Goal: Task Accomplishment & Management: Manage account settings

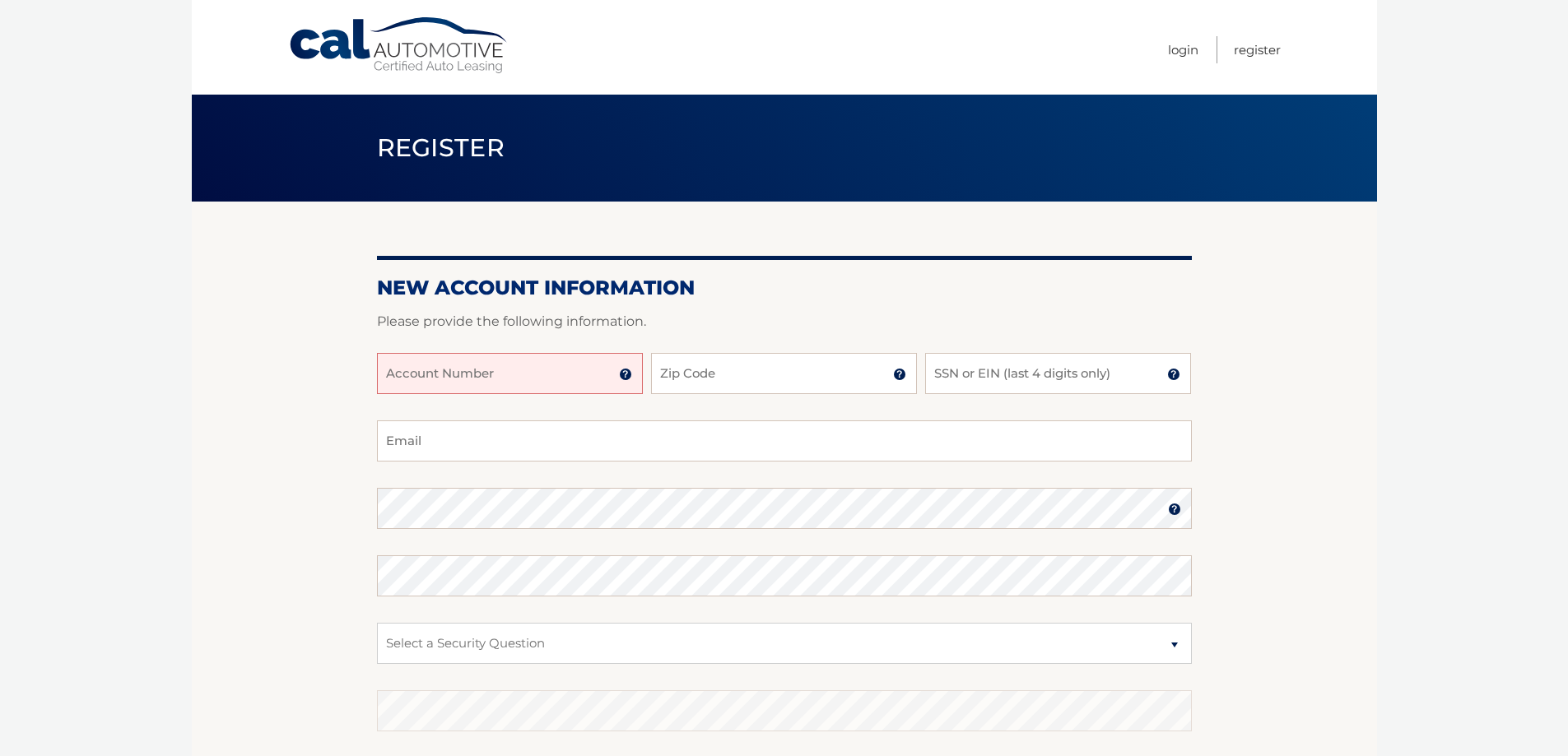
click at [481, 373] on input "Account Number" at bounding box center [510, 374] width 266 height 41
type input "44455988839"
click at [679, 373] on input "Zip Code" at bounding box center [784, 374] width 266 height 41
type input "11722"
click at [949, 377] on input "SSN or EIN (last 4 digits only)" at bounding box center [1058, 374] width 266 height 41
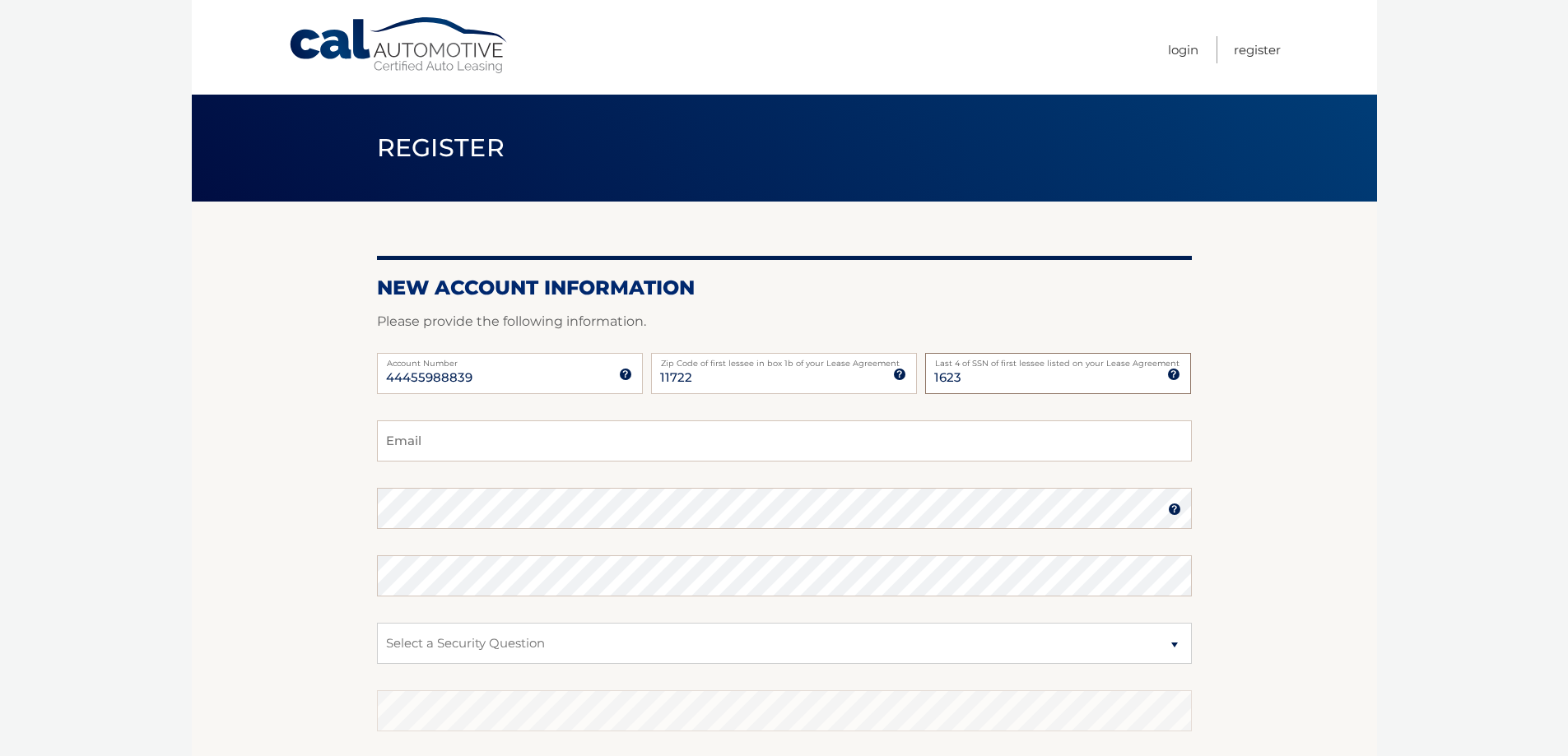
type input "1623"
click at [410, 447] on input "Email" at bounding box center [784, 441] width 815 height 41
type input "olliejack228@aol.com"
click at [415, 647] on select "Select a Security Question What was the name of your elementary school? What is…" at bounding box center [784, 643] width 815 height 41
select select "2"
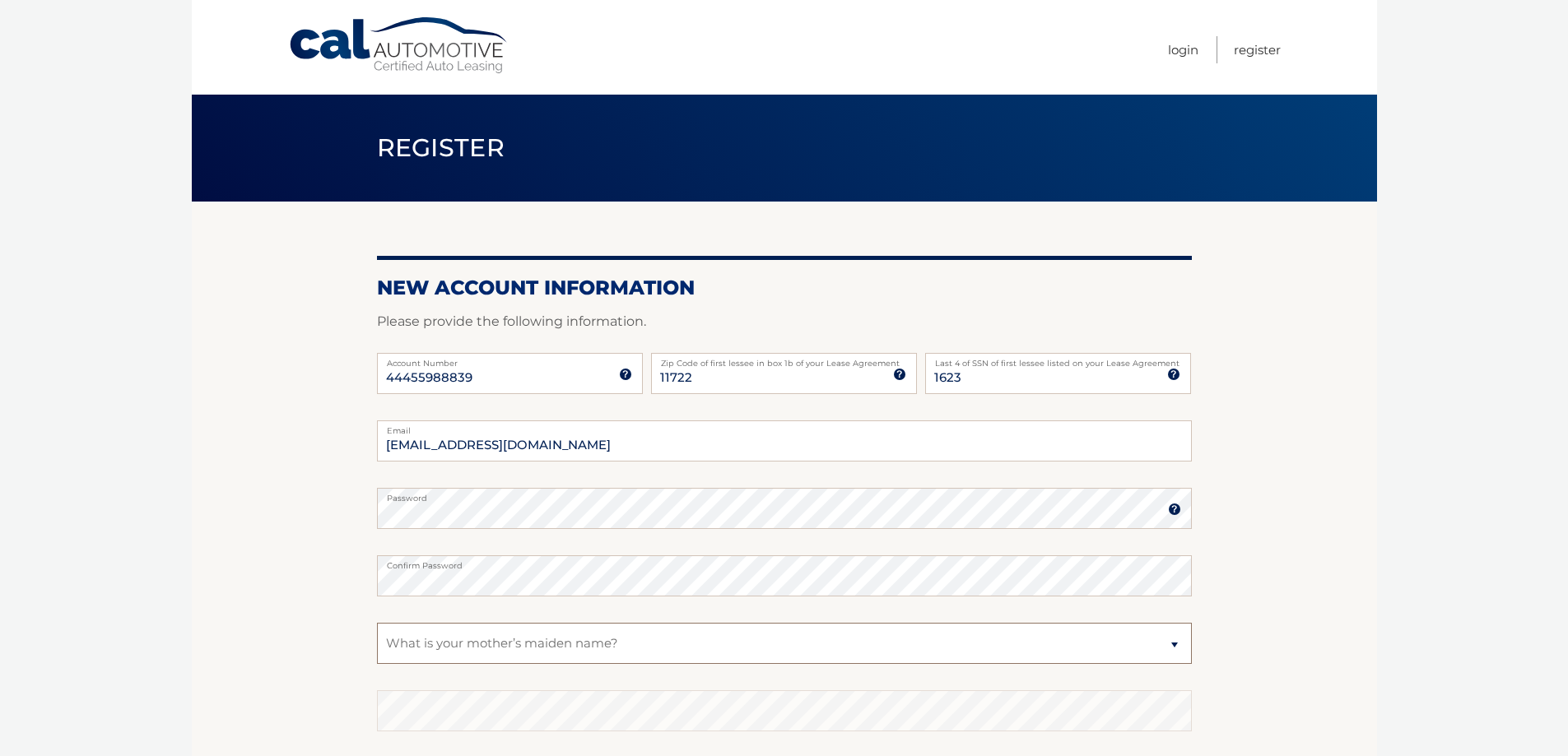
click at [377, 623] on select "Select a Security Question What was the name of your elementary school? What is…" at bounding box center [784, 643] width 815 height 41
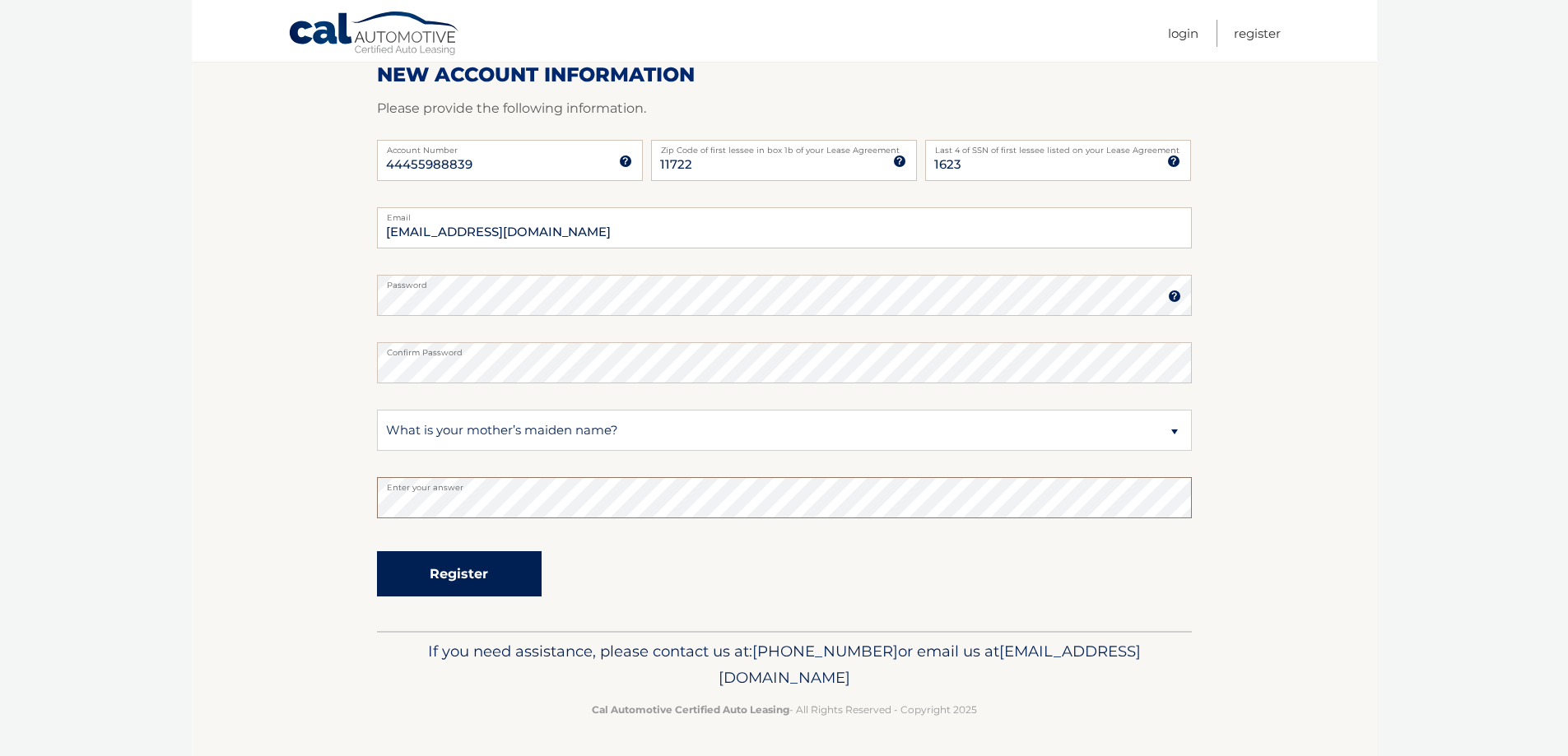
scroll to position [131, 0]
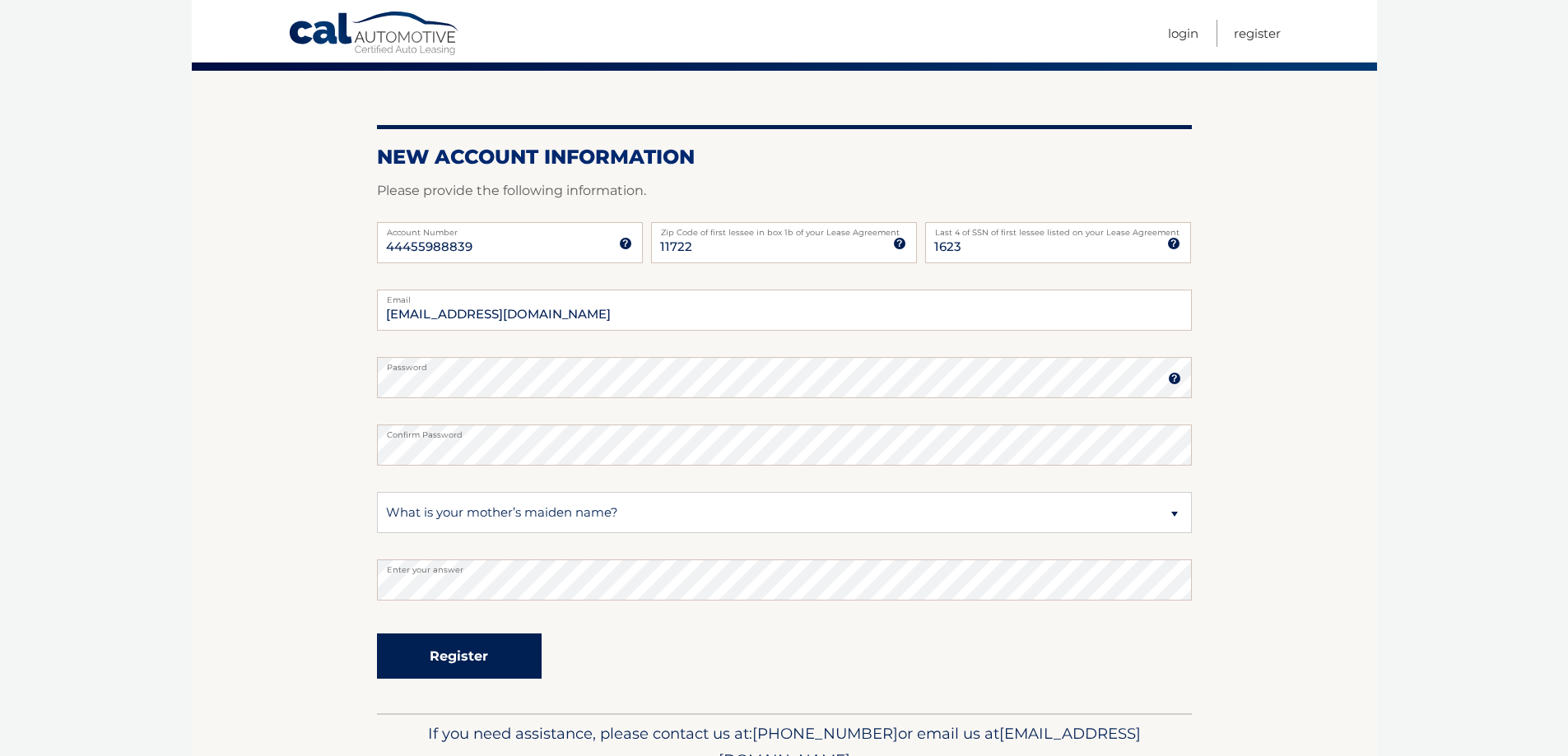
click at [447, 650] on button "Register" at bounding box center [459, 656] width 164 height 45
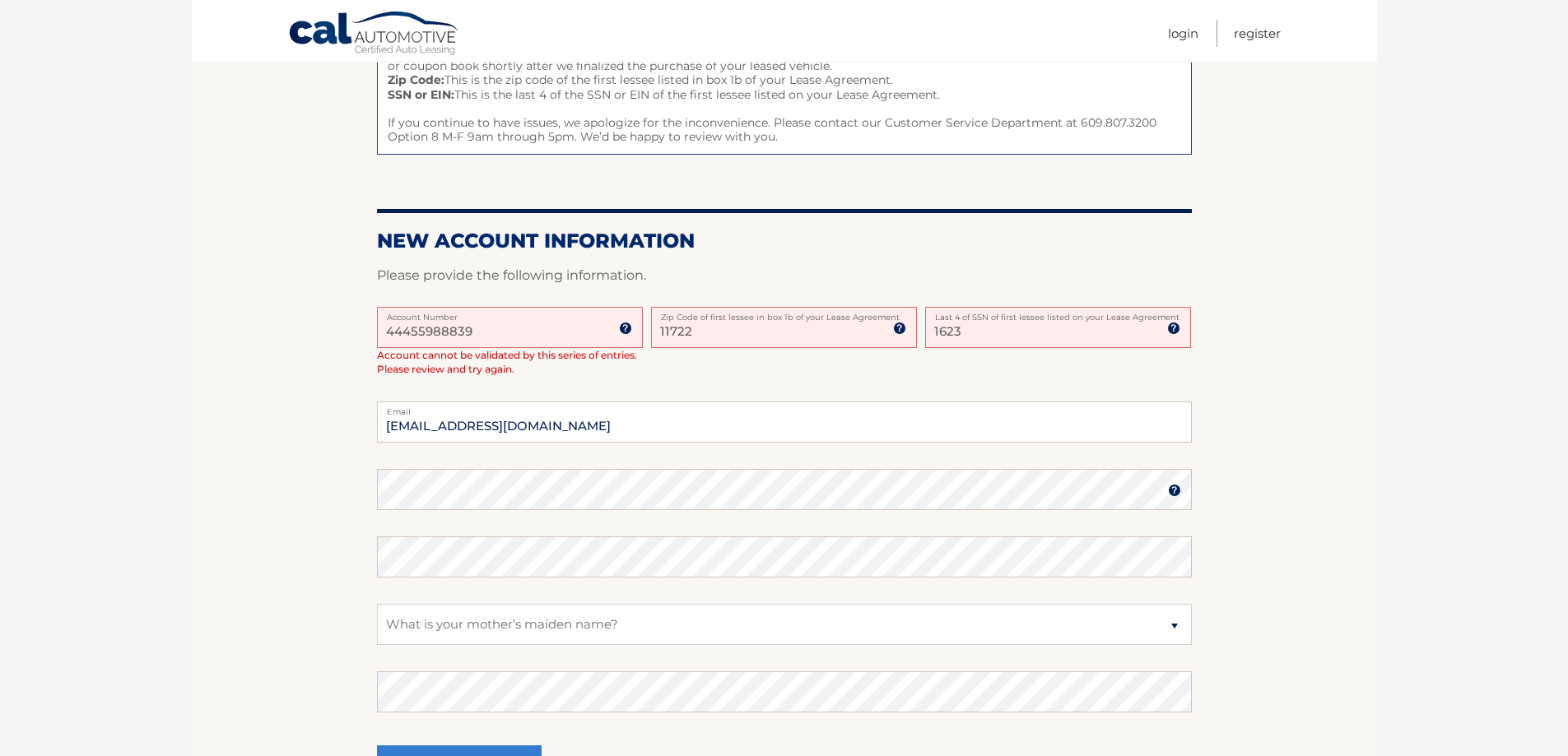
scroll to position [82, 0]
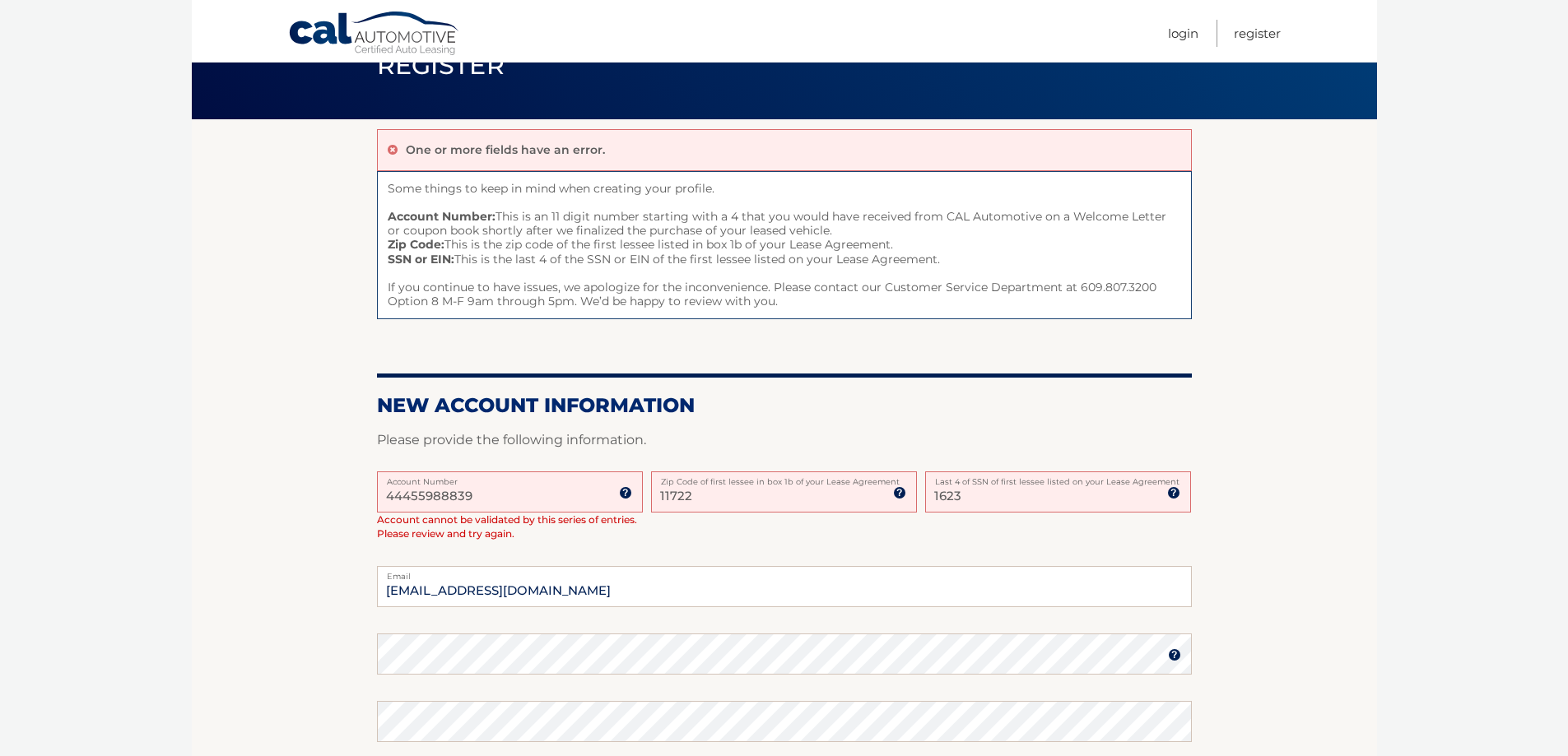
click at [704, 499] on input "11722" at bounding box center [784, 492] width 266 height 41
type input "11779"
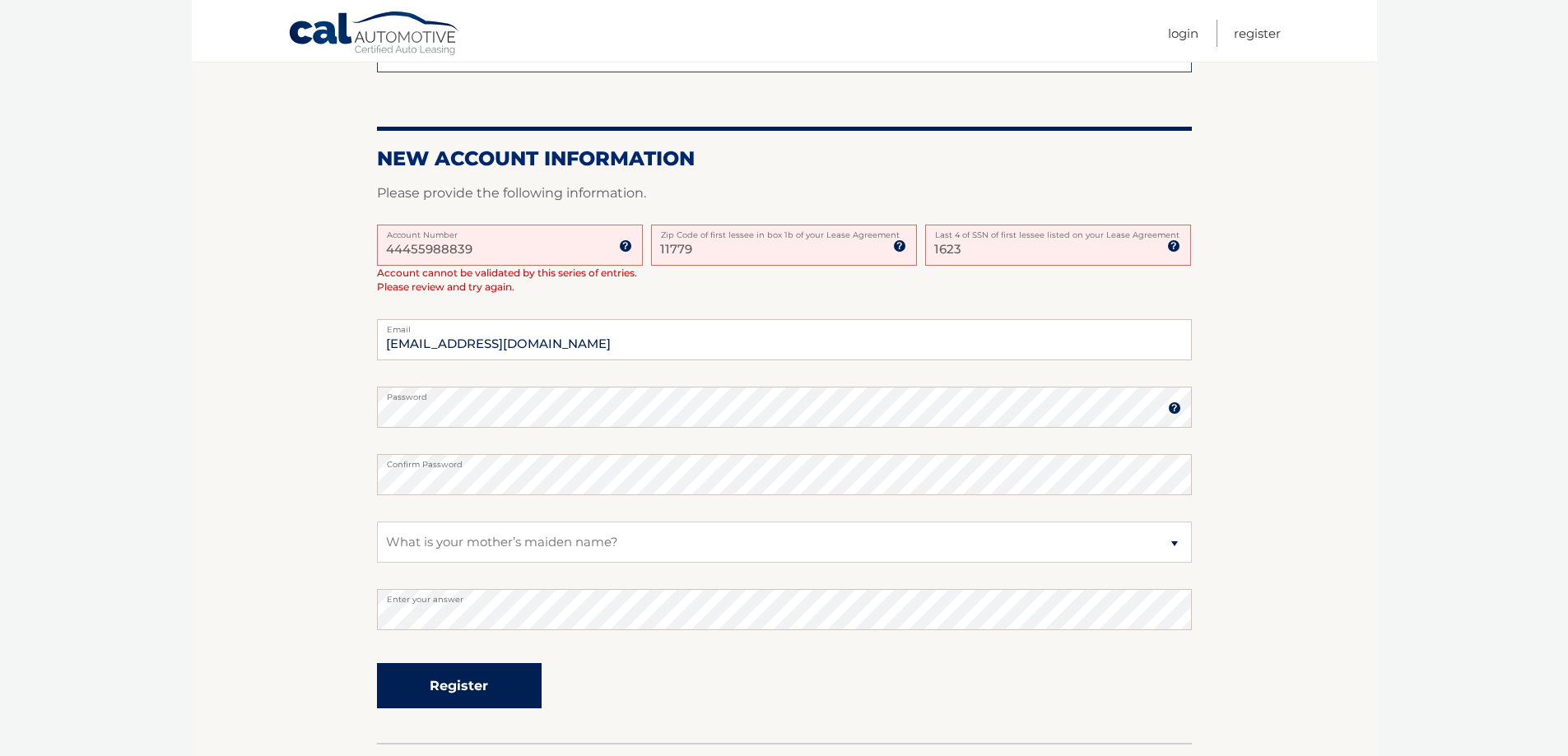
click at [469, 686] on button "Register" at bounding box center [459, 686] width 164 height 45
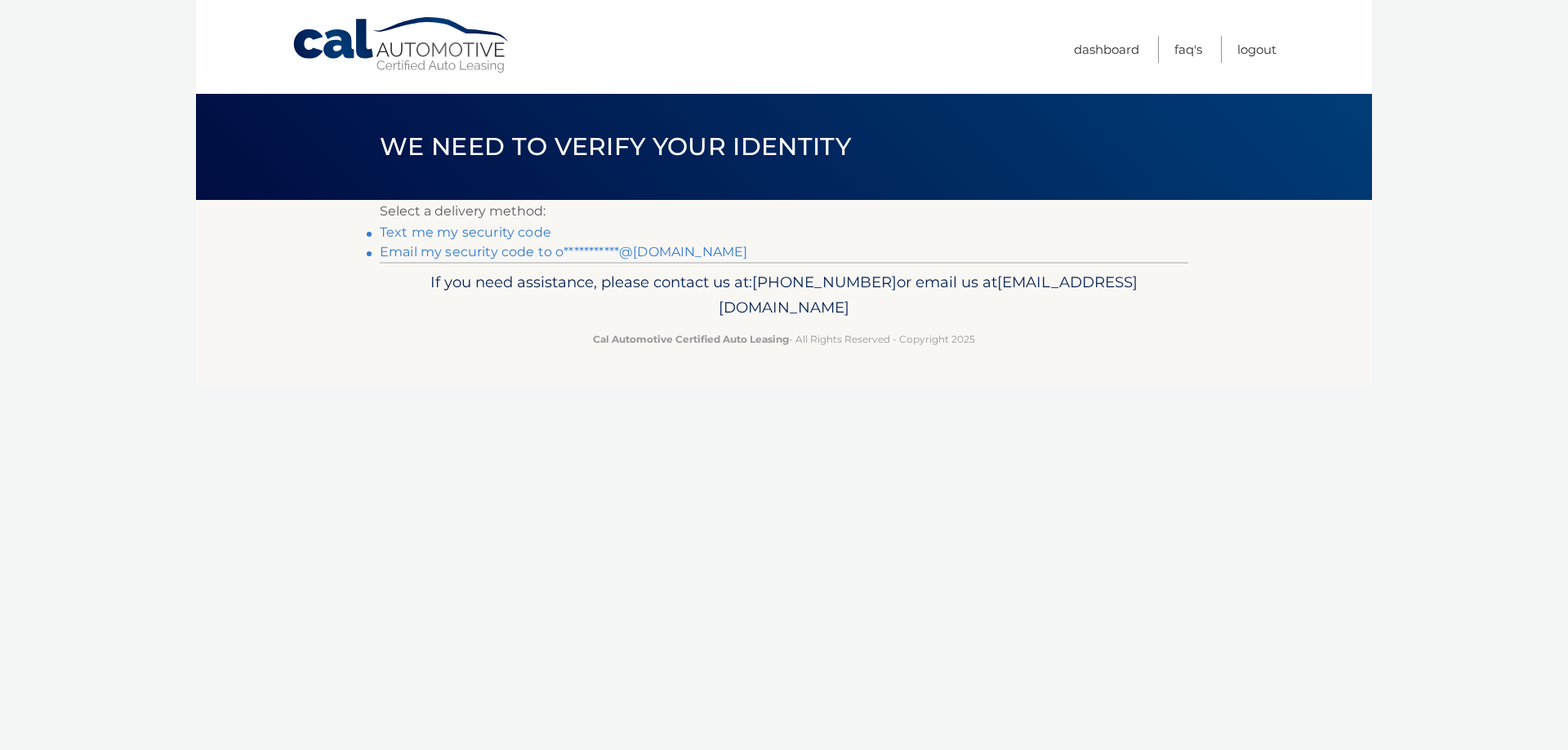
click at [418, 233] on link "Text me my security code" at bounding box center [465, 232] width 171 height 15
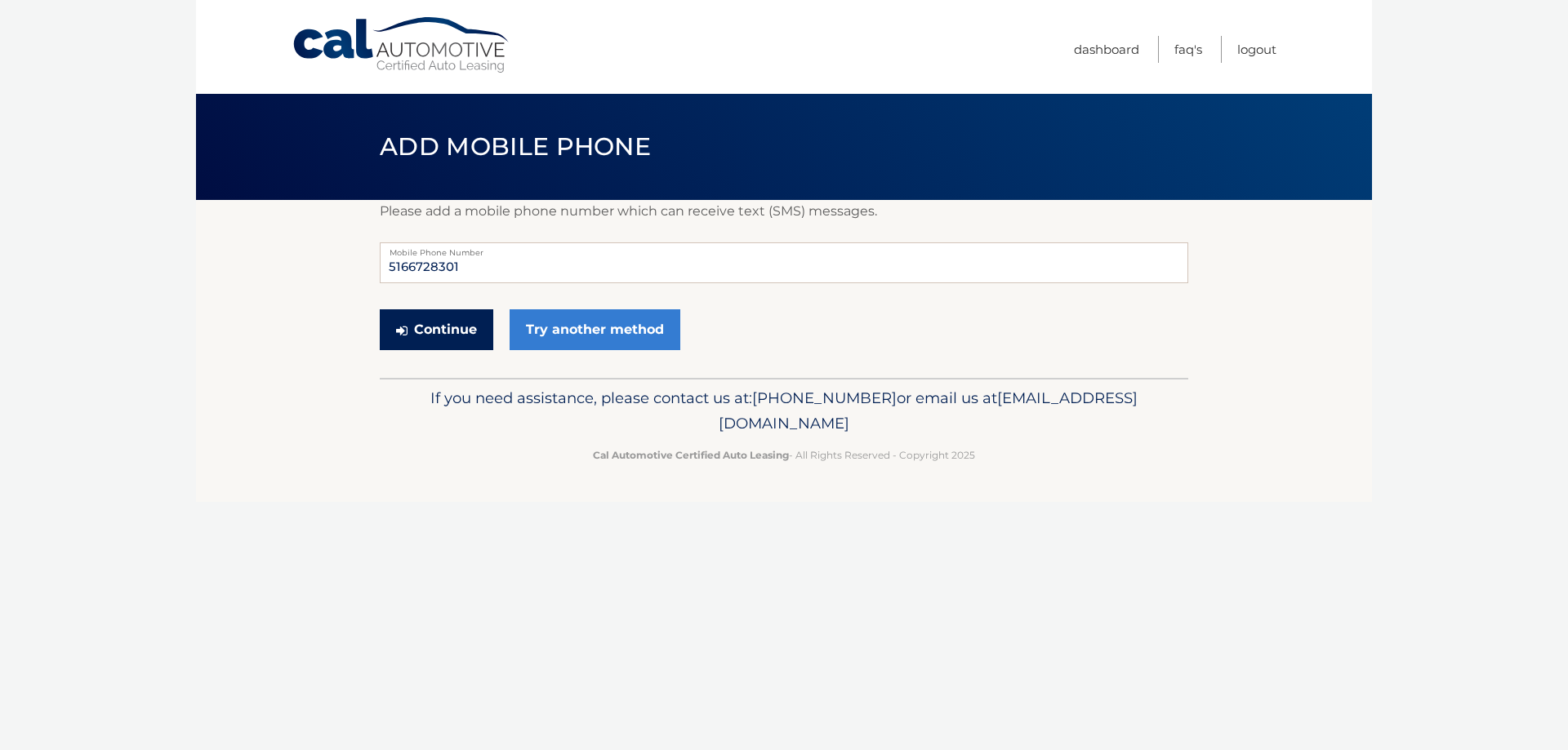
click at [455, 327] on button "Continue" at bounding box center [436, 330] width 114 height 41
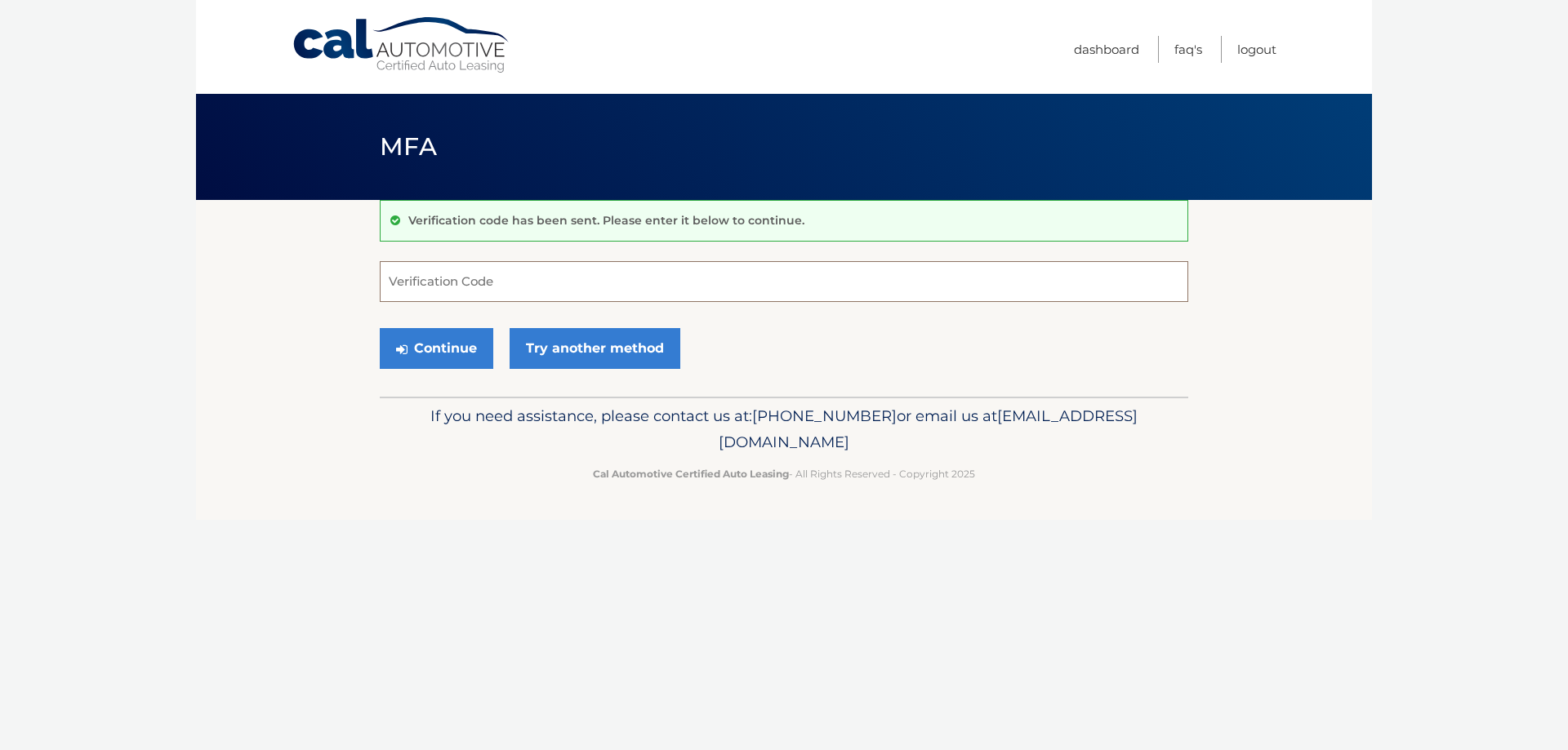
click at [444, 285] on input "Verification Code" at bounding box center [784, 282] width 809 height 41
type input "742383"
click at [444, 345] on button "Continue" at bounding box center [436, 349] width 114 height 41
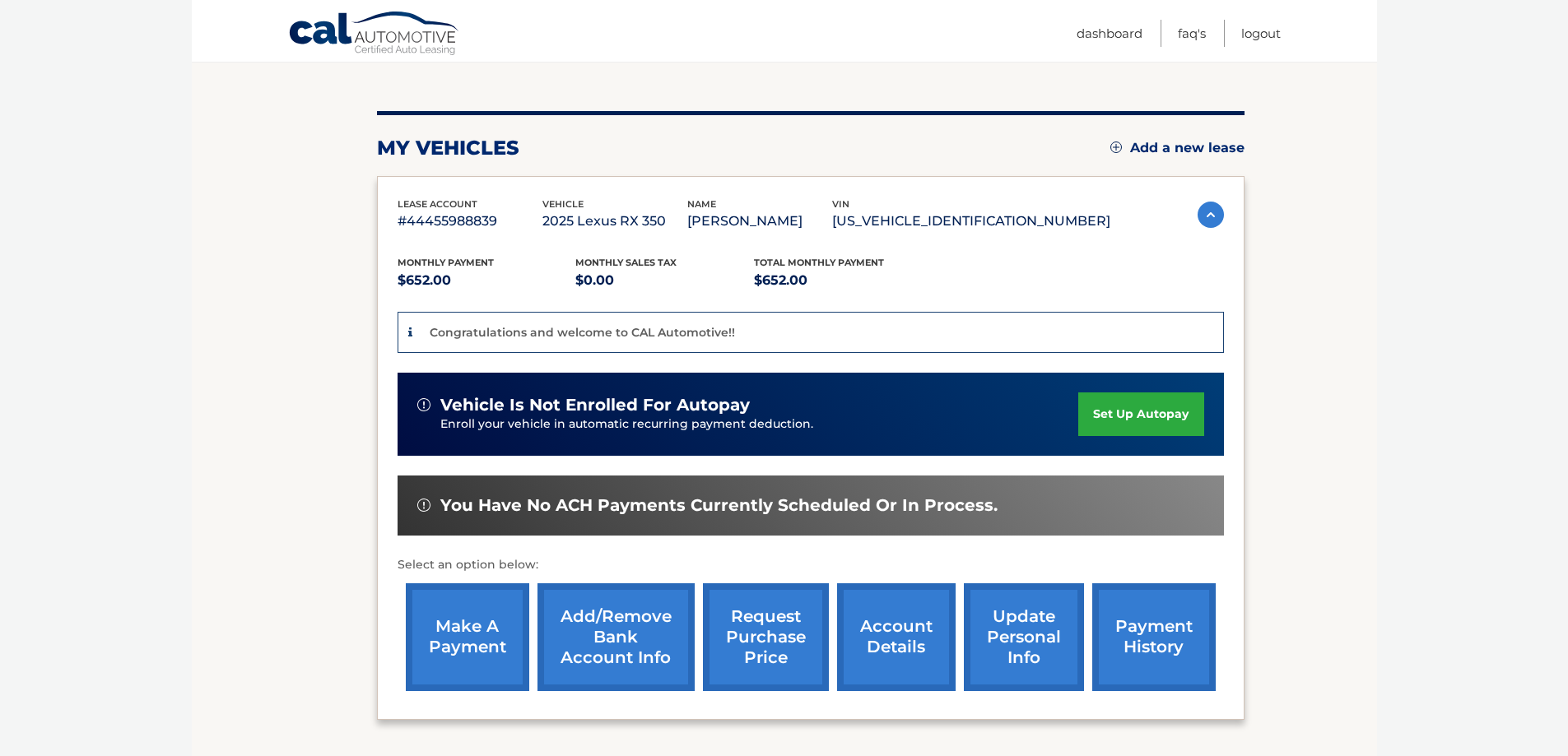
scroll to position [247, 0]
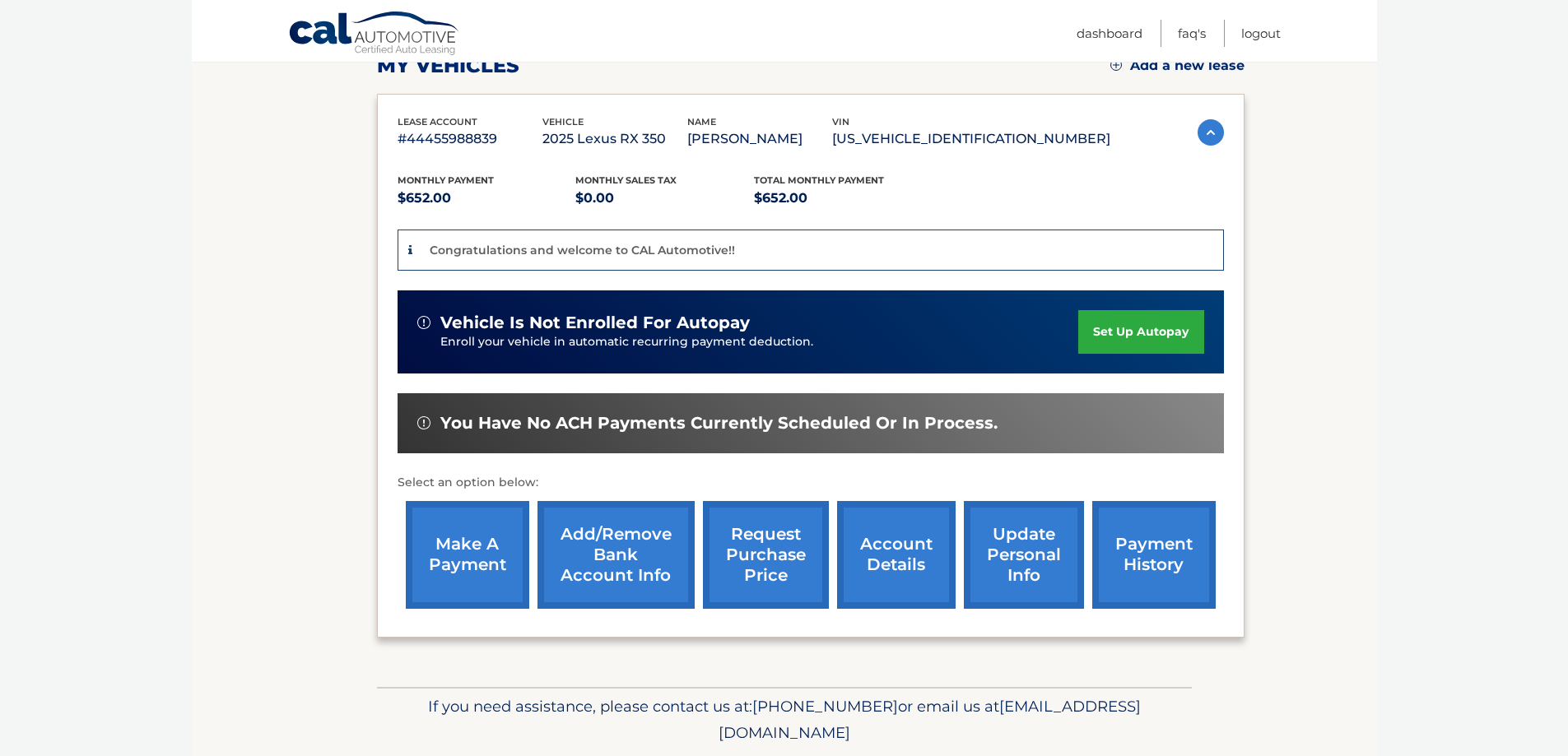
click at [1123, 332] on link "set up autopay" at bounding box center [1141, 332] width 125 height 44
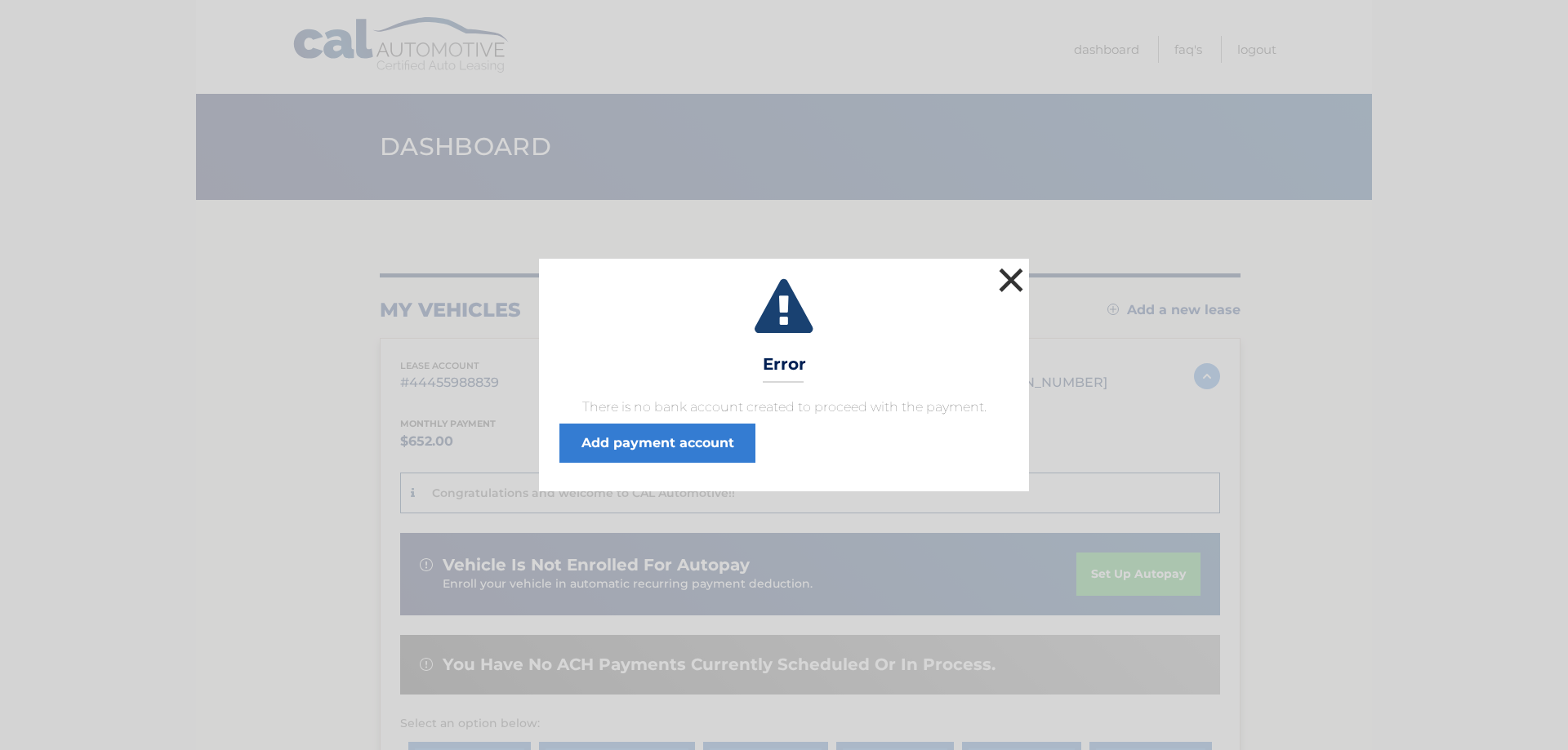
click at [1012, 278] on button "×" at bounding box center [1011, 280] width 32 height 32
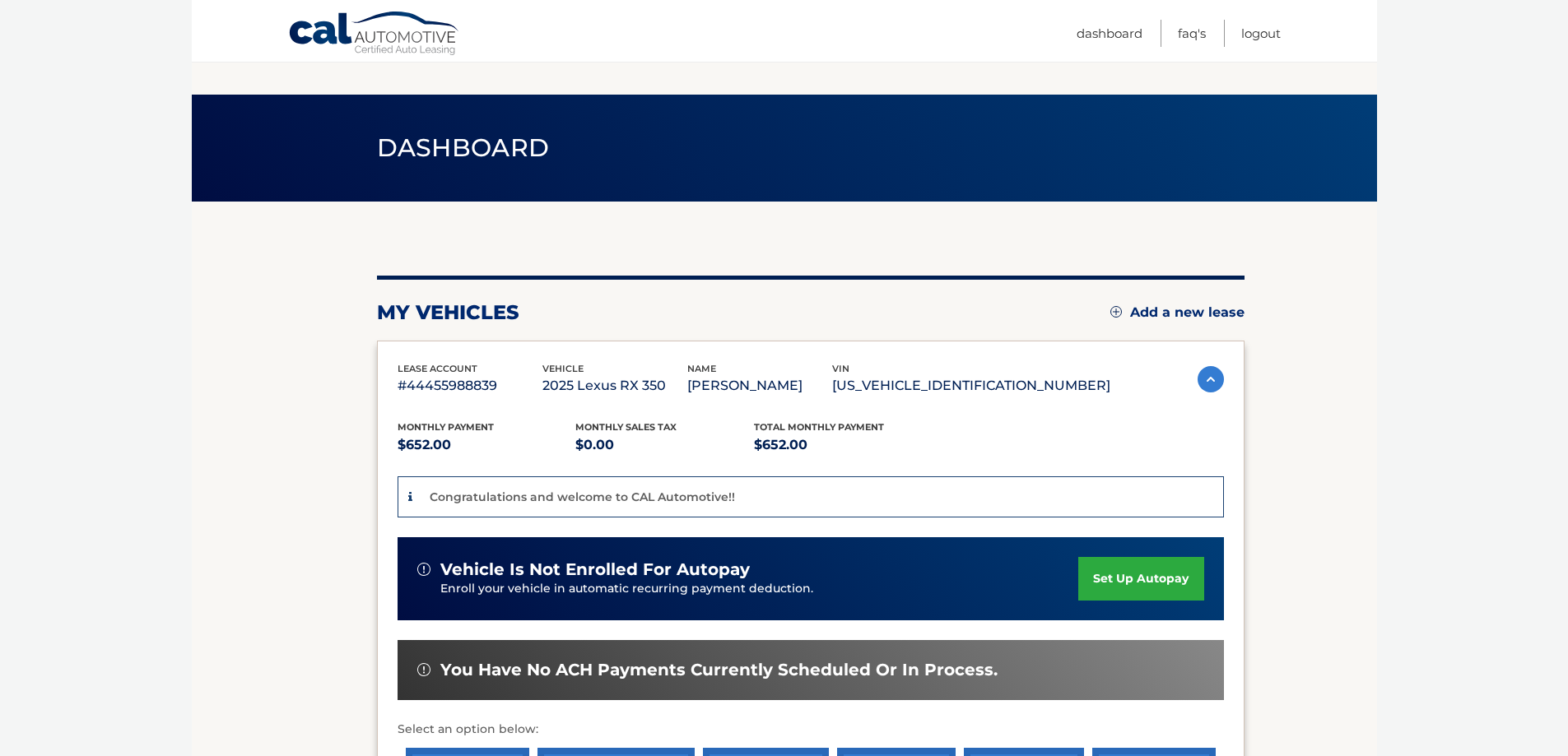
scroll to position [82, 0]
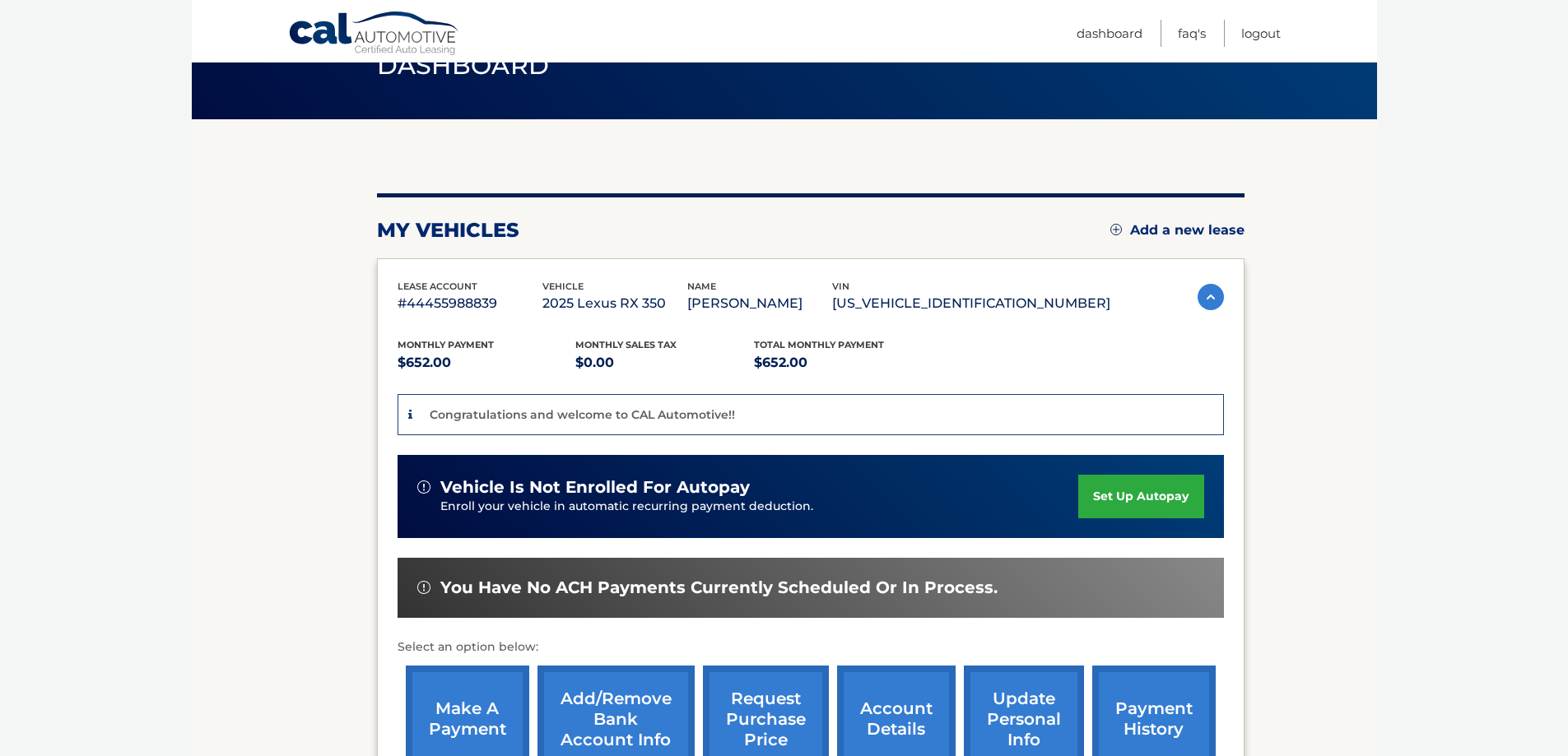
click at [1085, 499] on link "set up autopay" at bounding box center [1141, 496] width 125 height 44
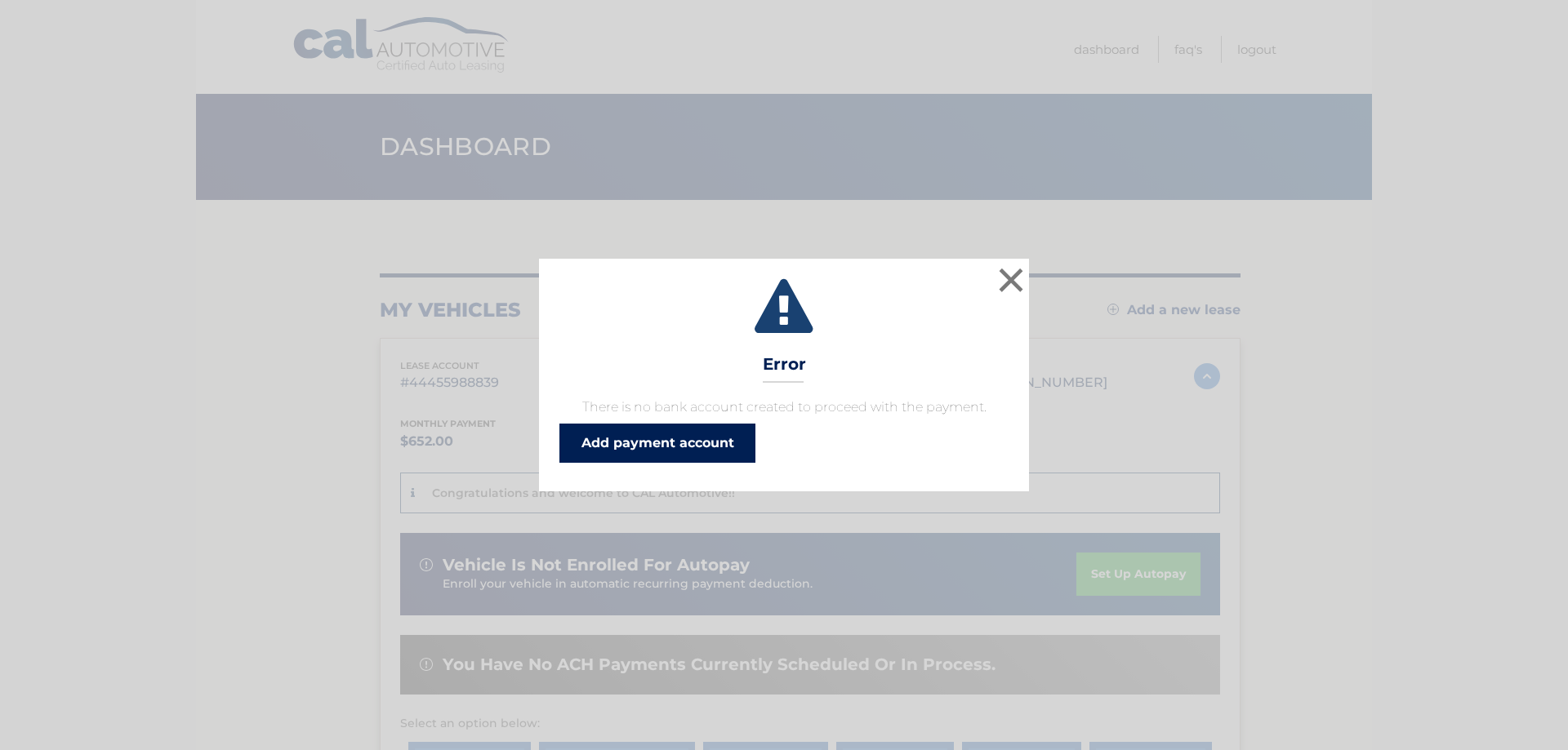
click at [649, 446] on link "Add payment account" at bounding box center [657, 443] width 196 height 39
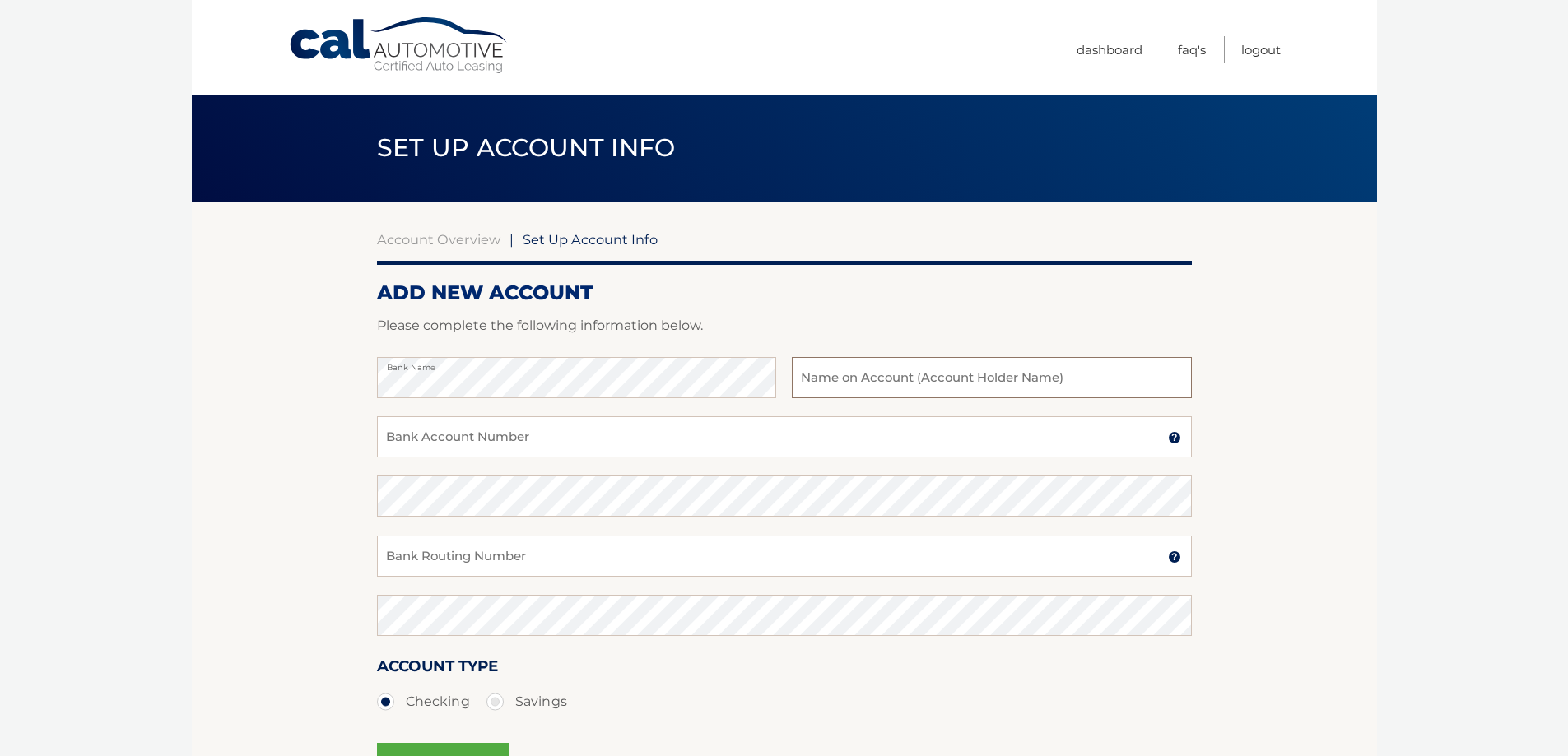
click at [816, 378] on input "text" at bounding box center [991, 378] width 399 height 41
type input "Kenneth O Jackson Jr"
click at [388, 434] on input "Bank Account Number" at bounding box center [784, 437] width 815 height 41
type input "8051146192"
click at [441, 556] on input "Bank Routing Number" at bounding box center [784, 556] width 815 height 41
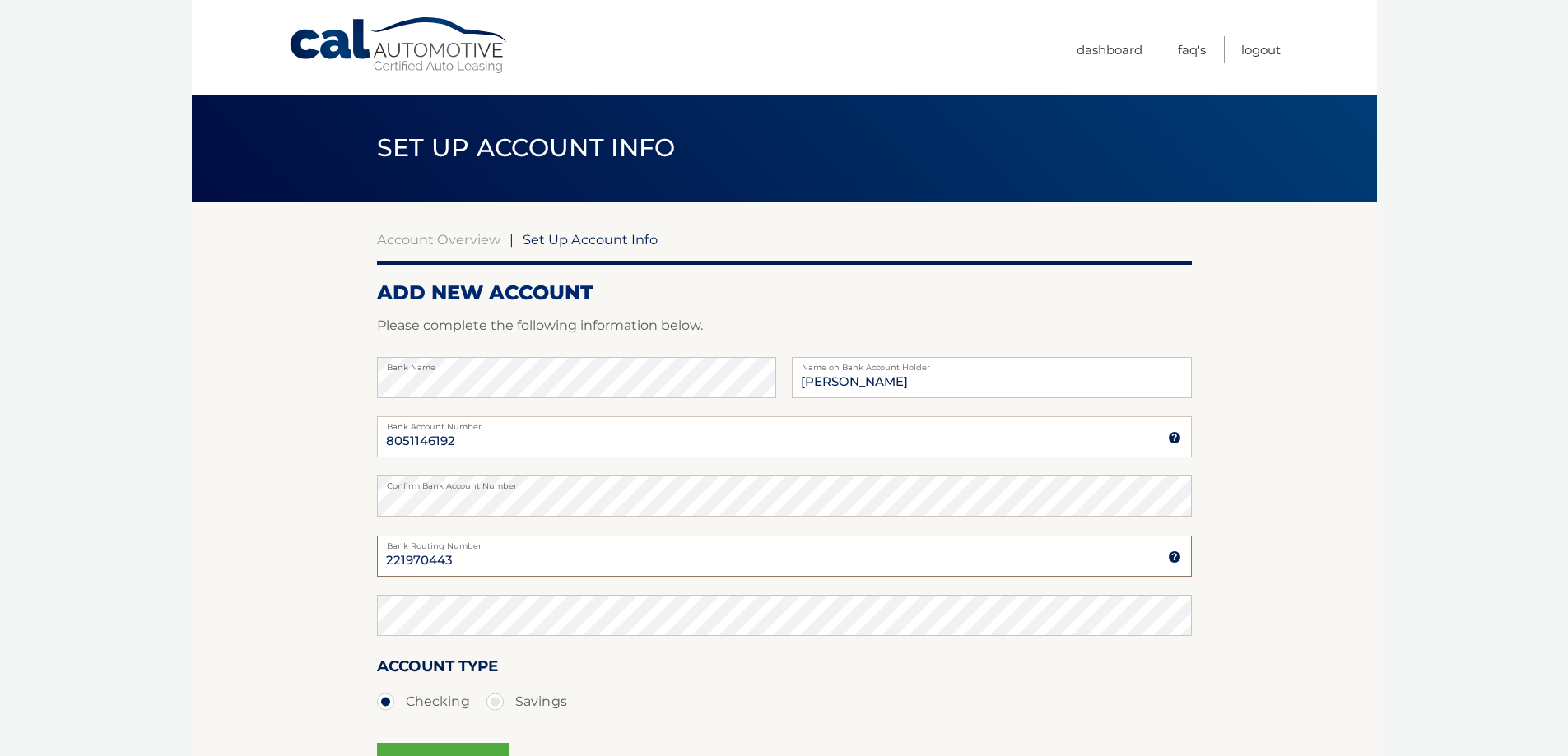
type input "221970443"
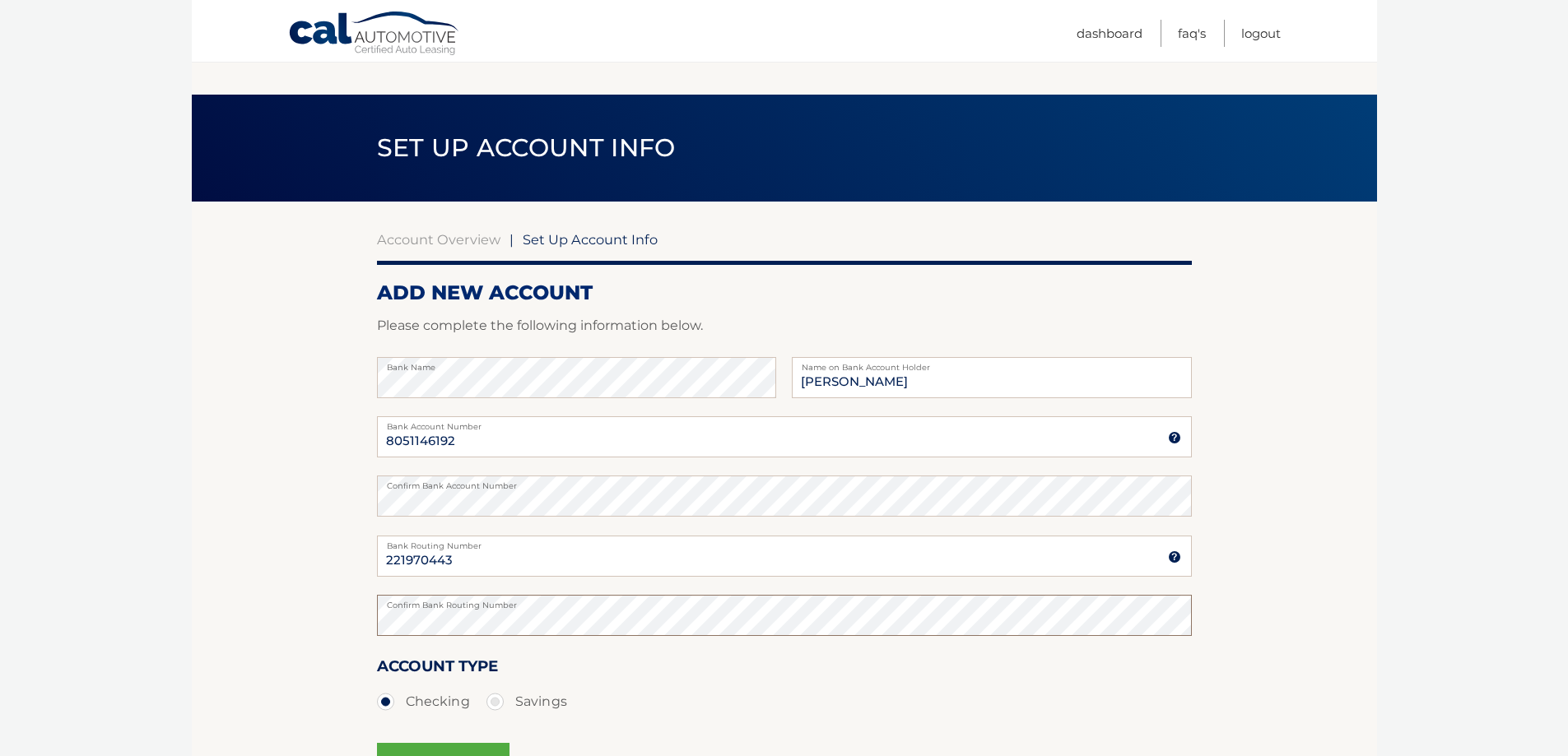
scroll to position [164, 0]
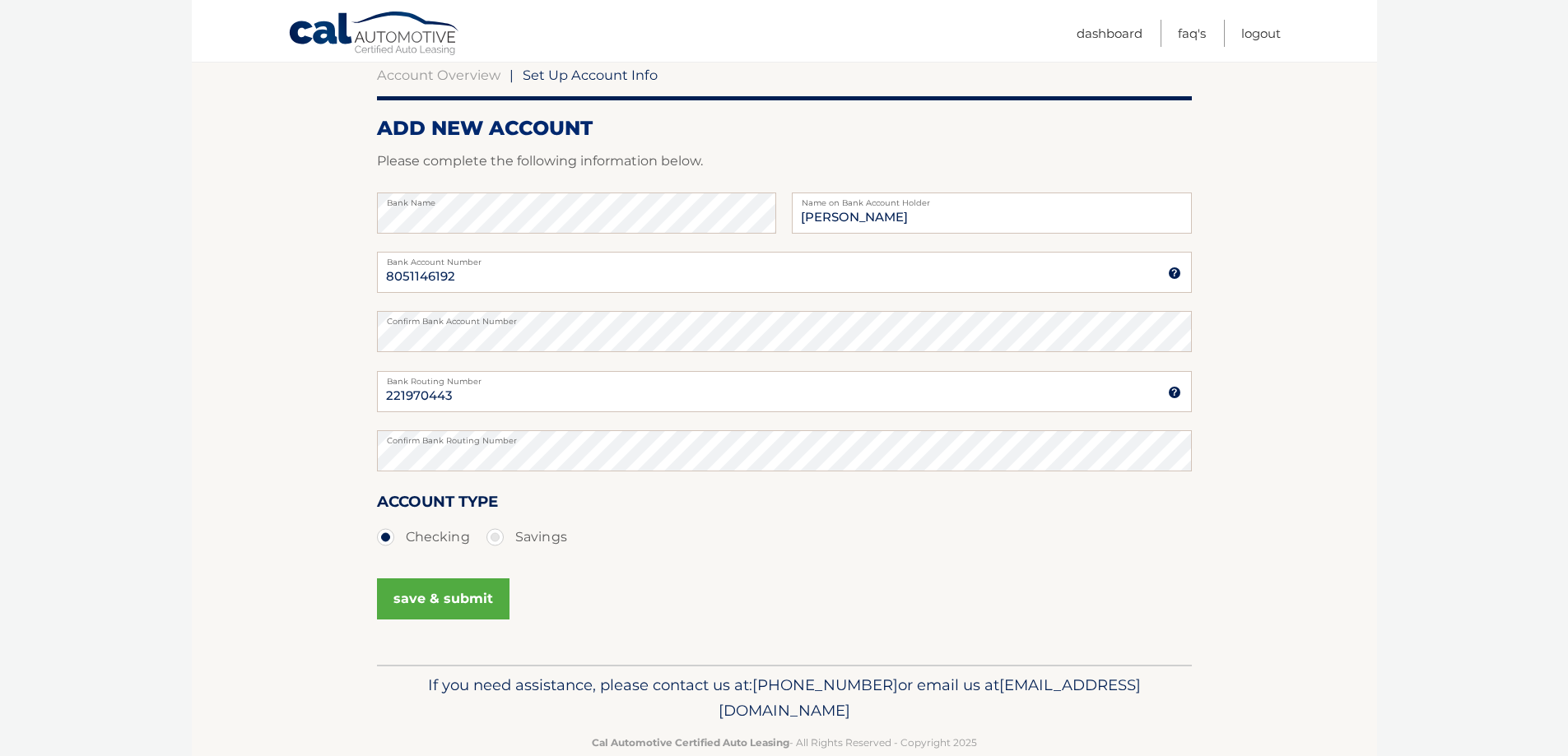
click at [407, 600] on button "save & submit" at bounding box center [443, 599] width 133 height 41
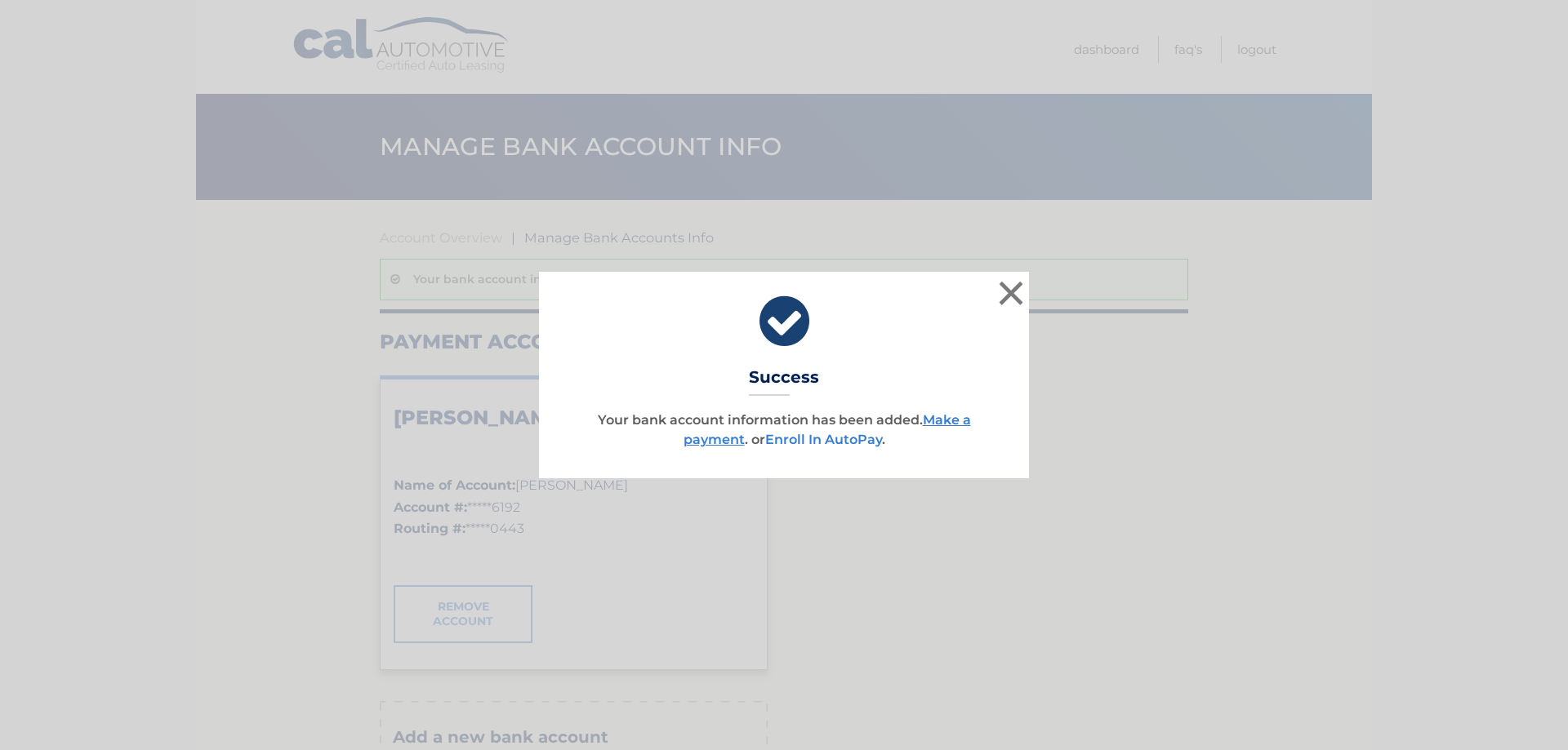
click at [829, 439] on link "Enroll In AutoPay" at bounding box center [824, 439] width 117 height 15
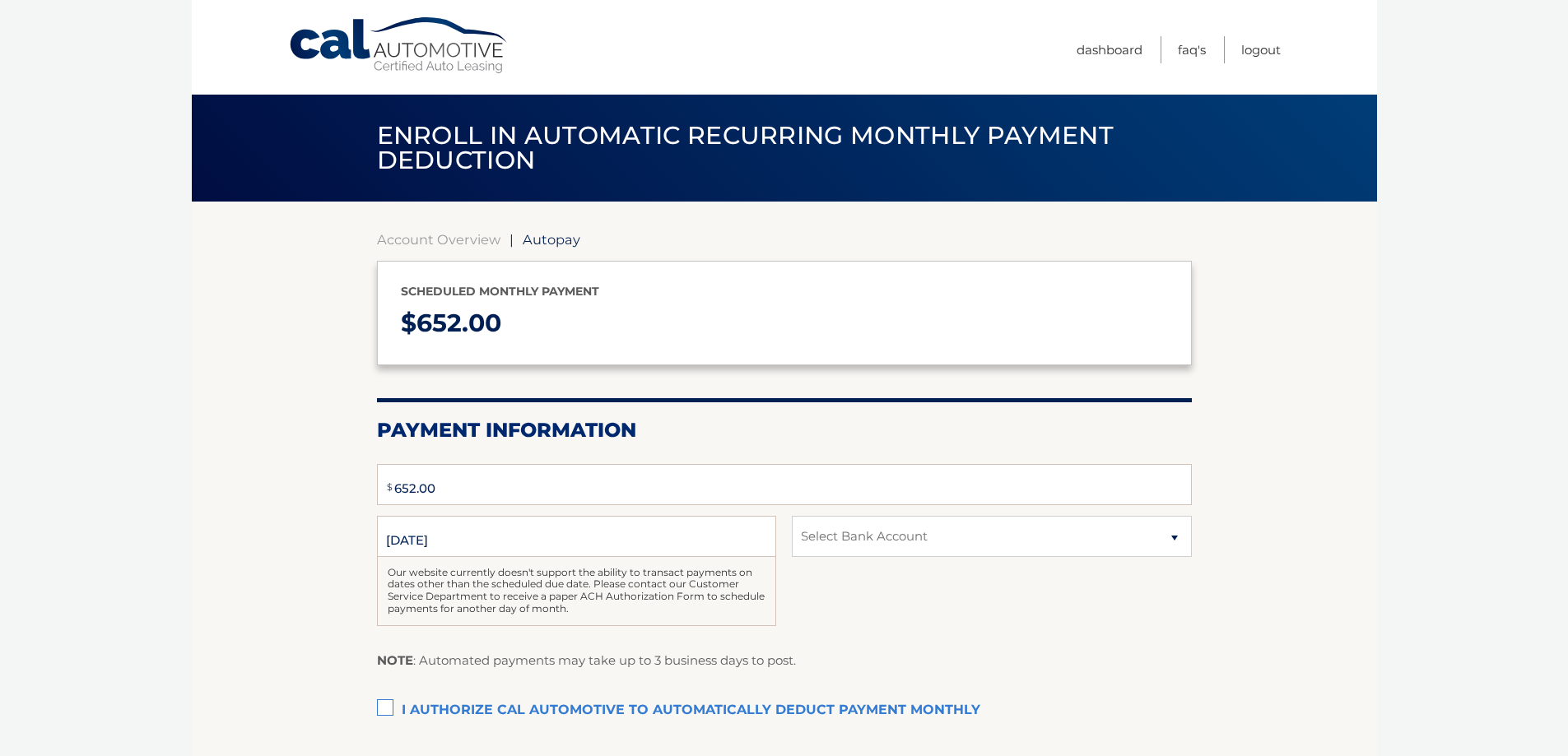
type input "652"
select select "MGU5NzE3MWMtMGNmNC00MGVhLTkwYjYtMmIwMmM1YTRlMTg4"
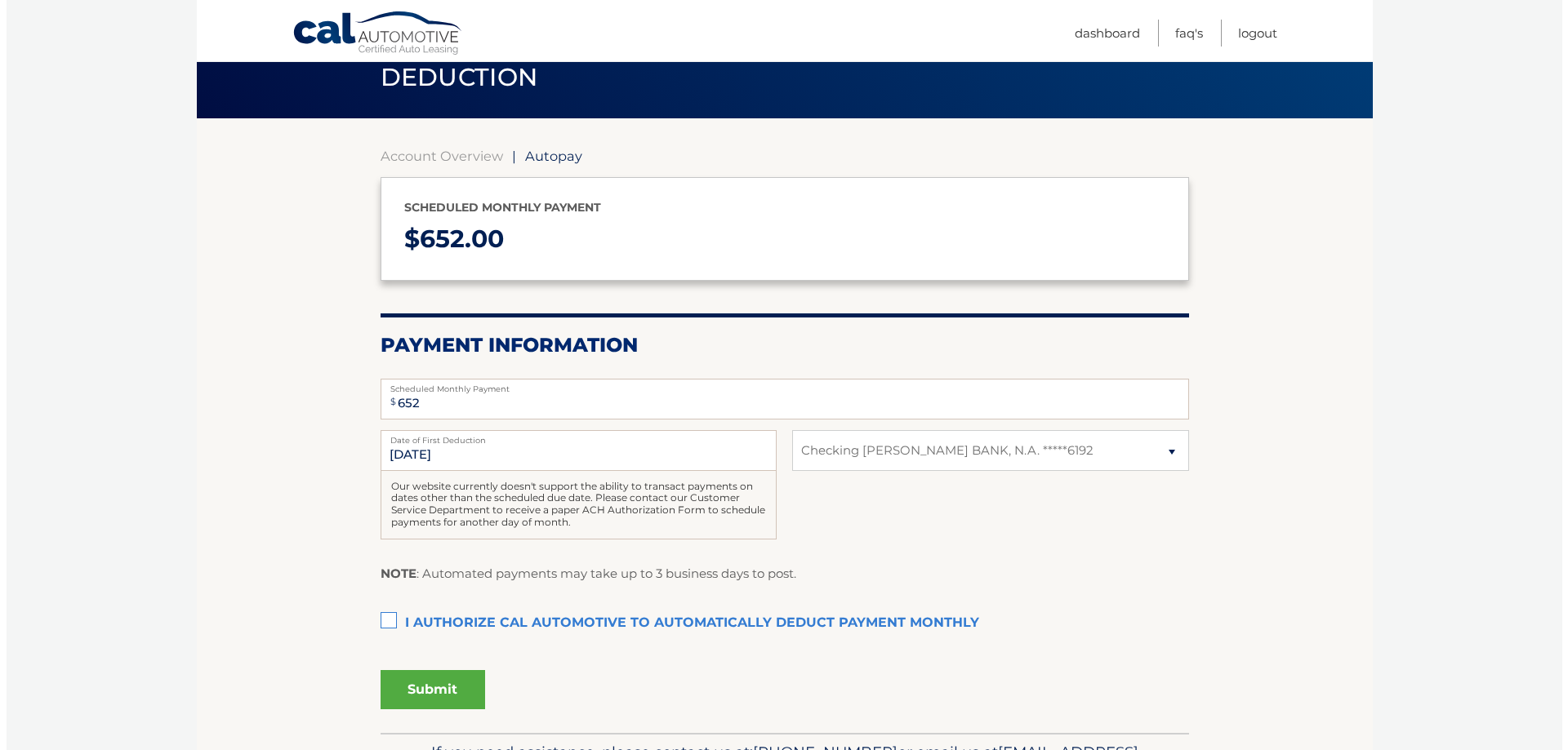
scroll to position [163, 0]
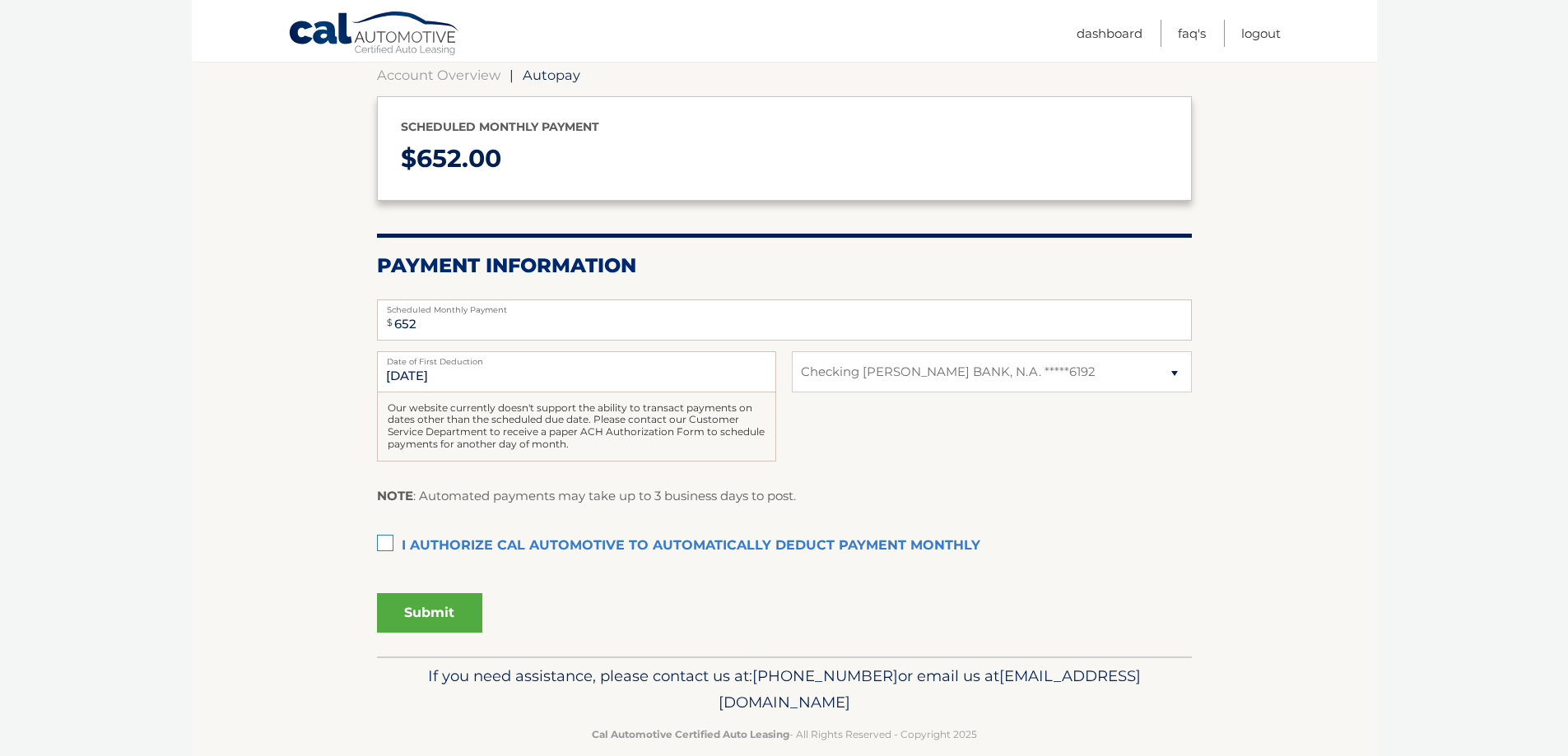
click at [388, 538] on label "I authorize cal automotive to automatically deduct payment monthly This checkbo…" at bounding box center [784, 546] width 815 height 32
click at [0, 0] on input "I authorize cal automotive to automatically deduct payment monthly This checkbo…" at bounding box center [0, 0] width 0 height 0
click at [435, 612] on button "Submit" at bounding box center [429, 613] width 105 height 39
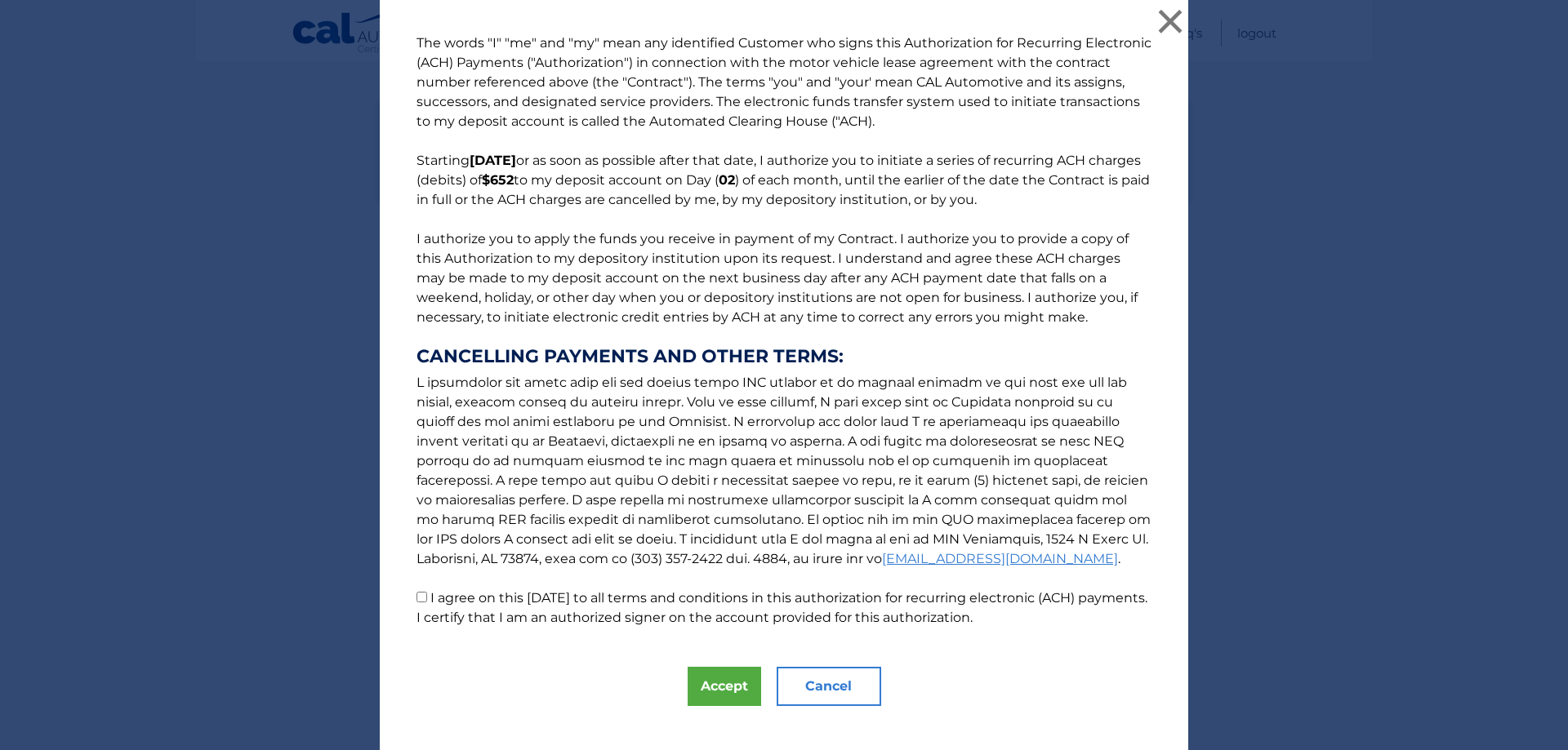
click at [417, 597] on input "I agree on this 08/26/2025 to all terms and conditions in this authorization fo…" at bounding box center [422, 597] width 11 height 11
checkbox input "true"
click at [703, 688] on button "Accept" at bounding box center [724, 686] width 74 height 39
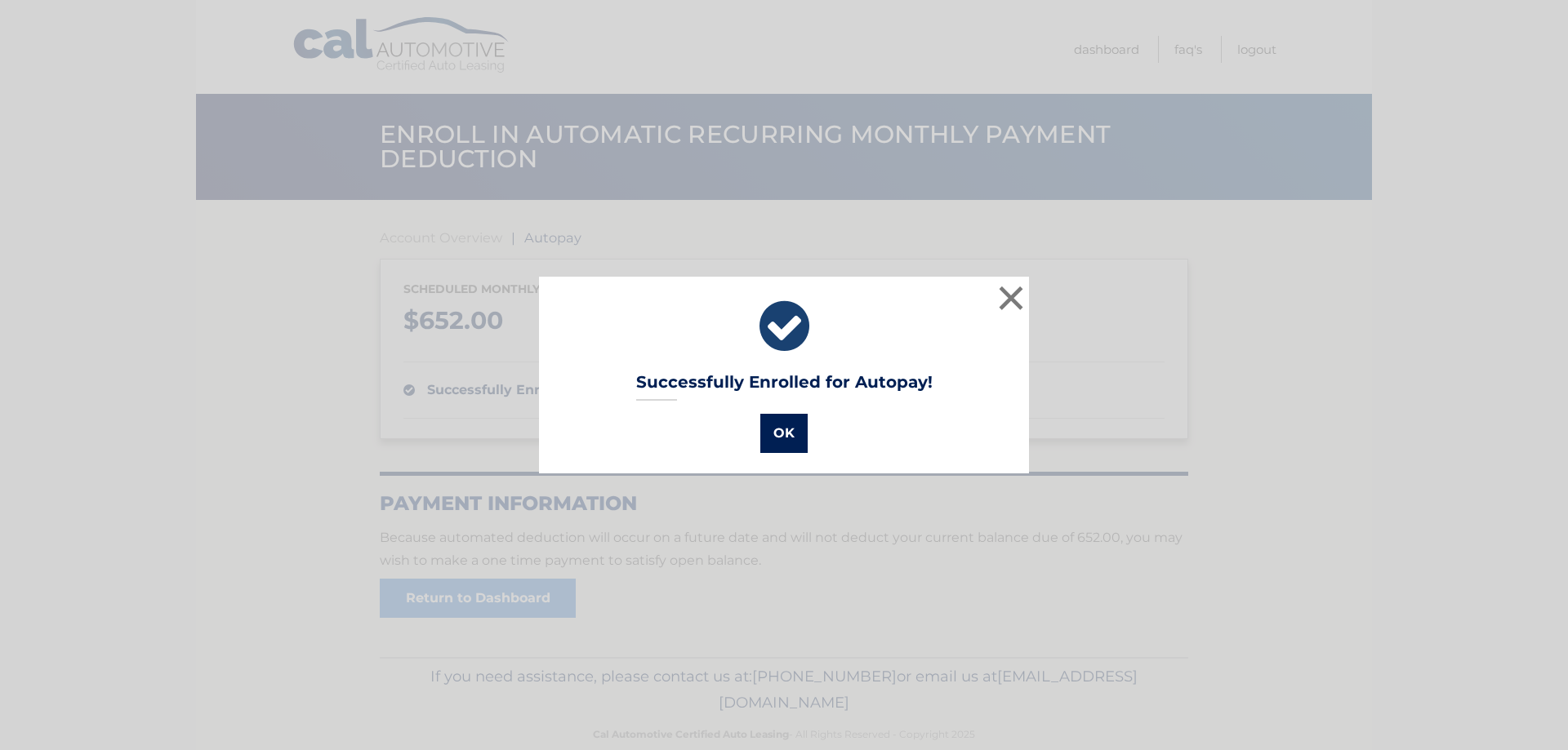
click at [776, 435] on button "OK" at bounding box center [784, 434] width 48 height 39
